Goal: Information Seeking & Learning: Learn about a topic

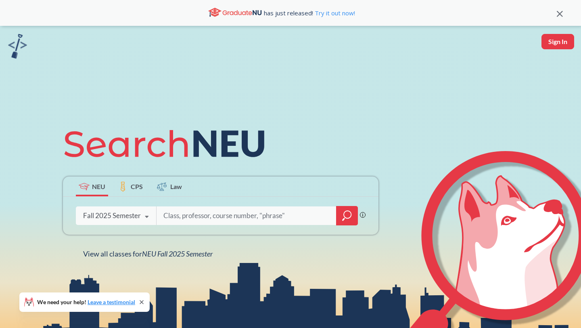
click at [139, 189] on span "CPS" at bounding box center [137, 186] width 12 height 9
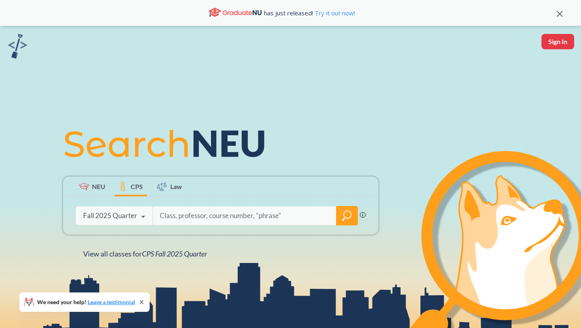
click at [167, 216] on input "search" at bounding box center [245, 215] width 172 height 17
click at [134, 216] on div "Fall 2025 Quarter" at bounding box center [110, 215] width 54 height 9
click at [174, 129] on icon at bounding box center [168, 143] width 210 height 45
click at [131, 227] on div "Phrase search guarantees the exact search appears in the results. Ex. If you wa…" at bounding box center [221, 216] width 316 height 38
click at [131, 218] on div "Fall 2025 Quarter" at bounding box center [110, 215] width 54 height 9
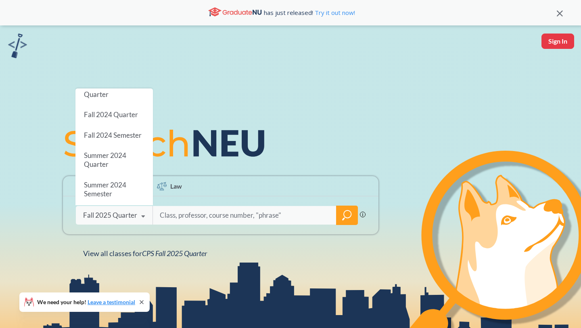
scroll to position [117, 0]
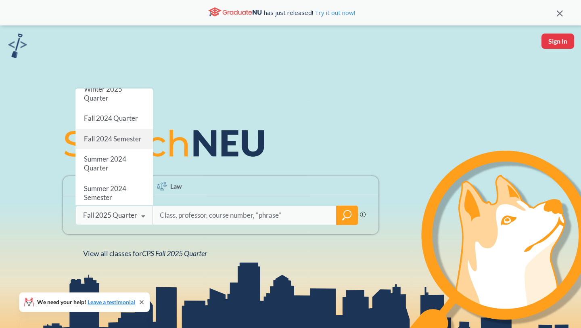
click at [115, 138] on div "Fall 2024 Semester" at bounding box center [113, 139] width 77 height 20
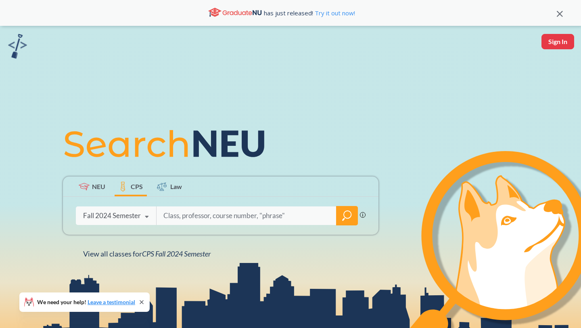
click at [211, 225] on div "Phrase search guarantees the exact search appears in the results. Ex. If you wa…" at bounding box center [221, 216] width 316 height 38
click at [213, 221] on input "search" at bounding box center [247, 215] width 168 height 17
type input "chemistry"
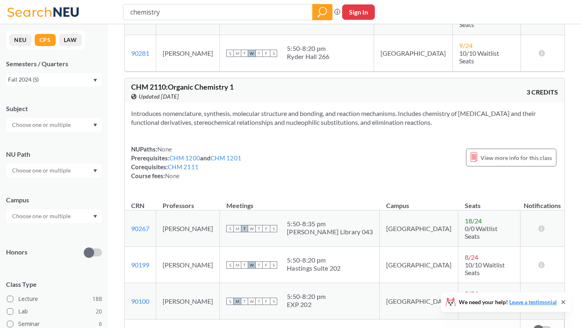
scroll to position [791, 0]
click at [84, 77] on div "Fall 2024 (S)" at bounding box center [50, 79] width 84 height 9
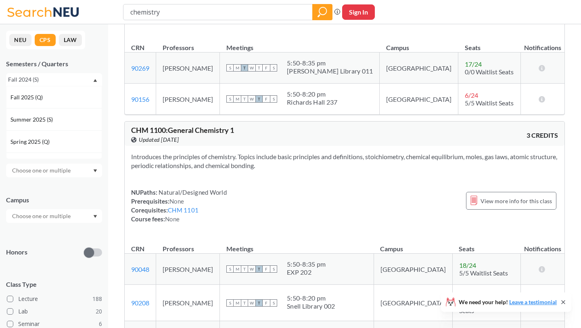
scroll to position [299, 0]
